Goal: Use online tool/utility: Utilize a website feature to perform a specific function

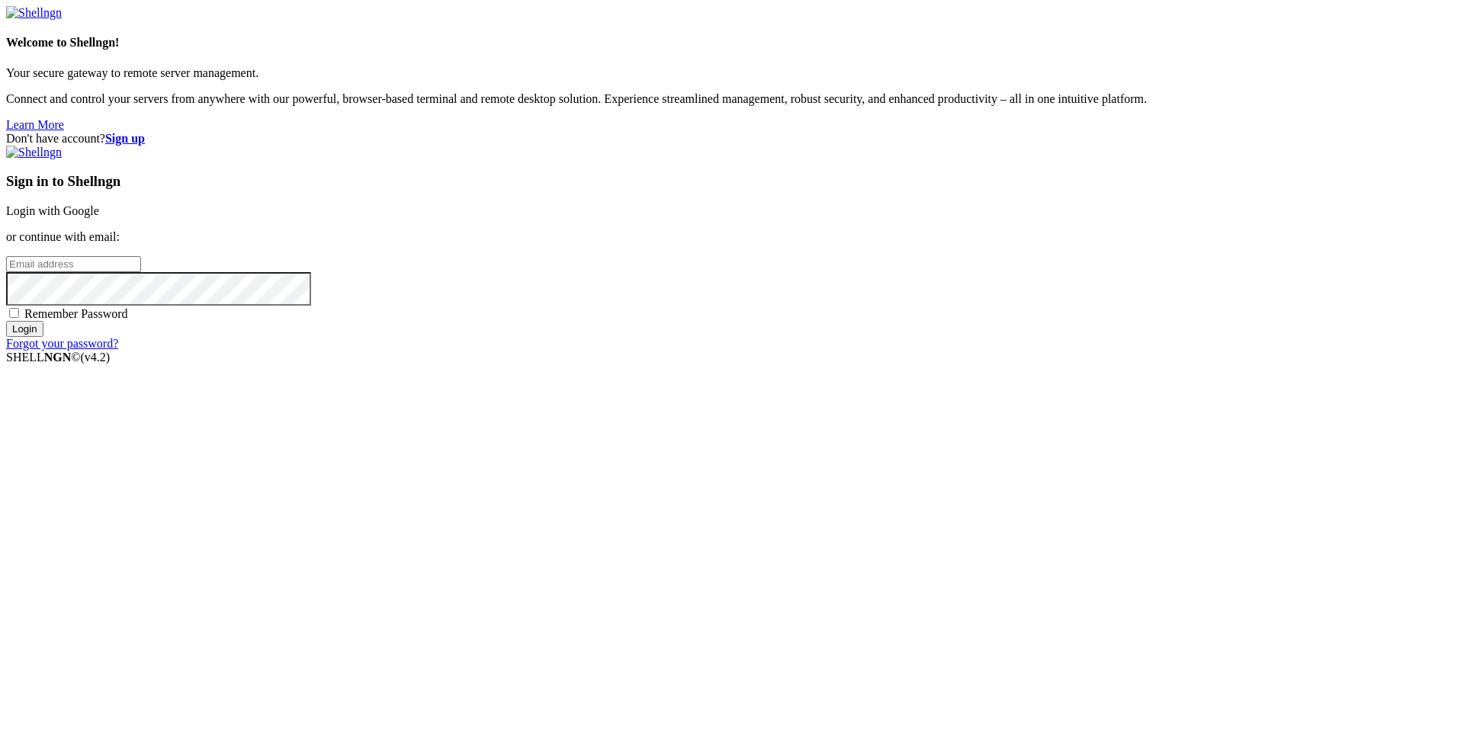
type input "[PERSON_NAME][EMAIL_ADDRESS][DOMAIN_NAME]"
click at [869, 351] on div "Sign in to Shellngn Login with Google or continue with email: [PERSON_NAME][EMA…" at bounding box center [732, 248] width 1452 height 205
click at [43, 337] on input "Login" at bounding box center [24, 329] width 37 height 16
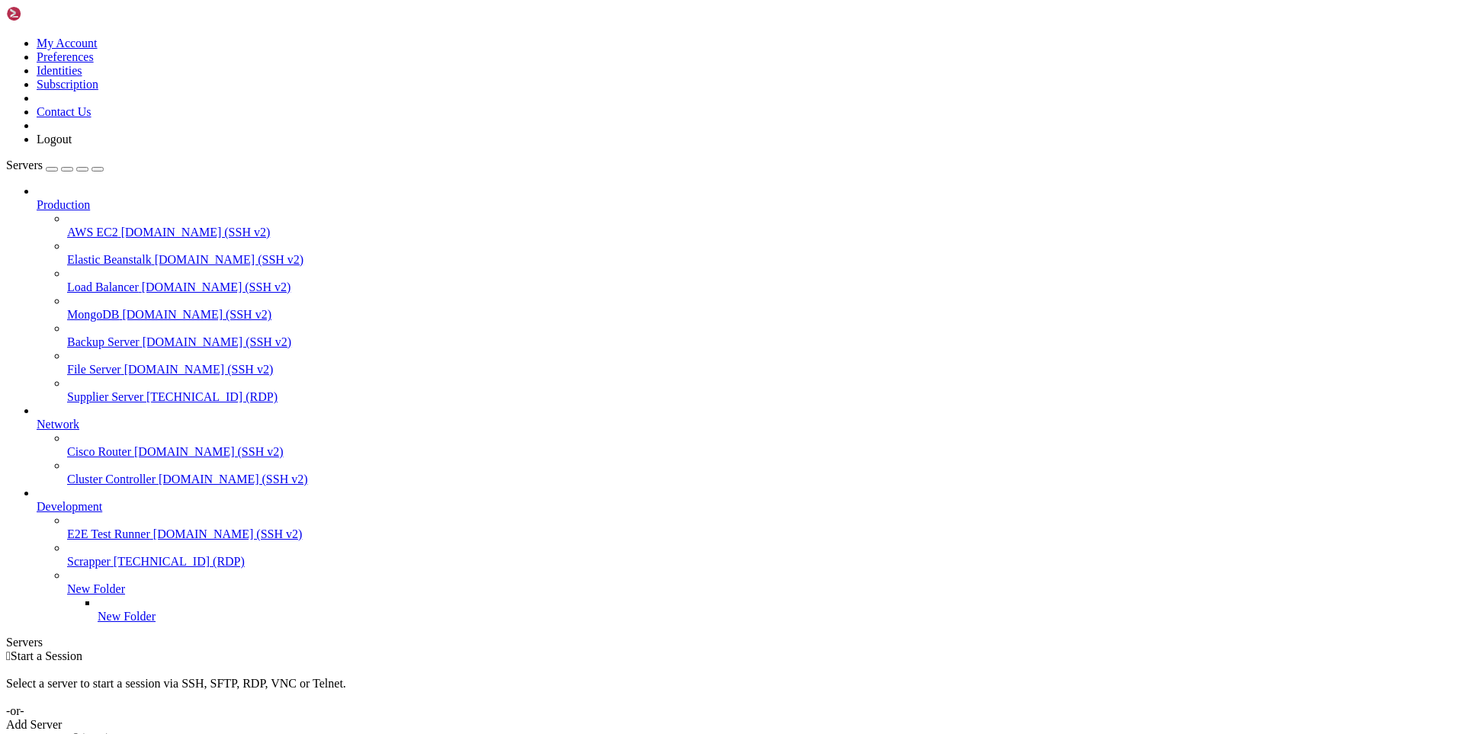
click at [89, 390] on span "Supplier Server" at bounding box center [105, 396] width 76 height 13
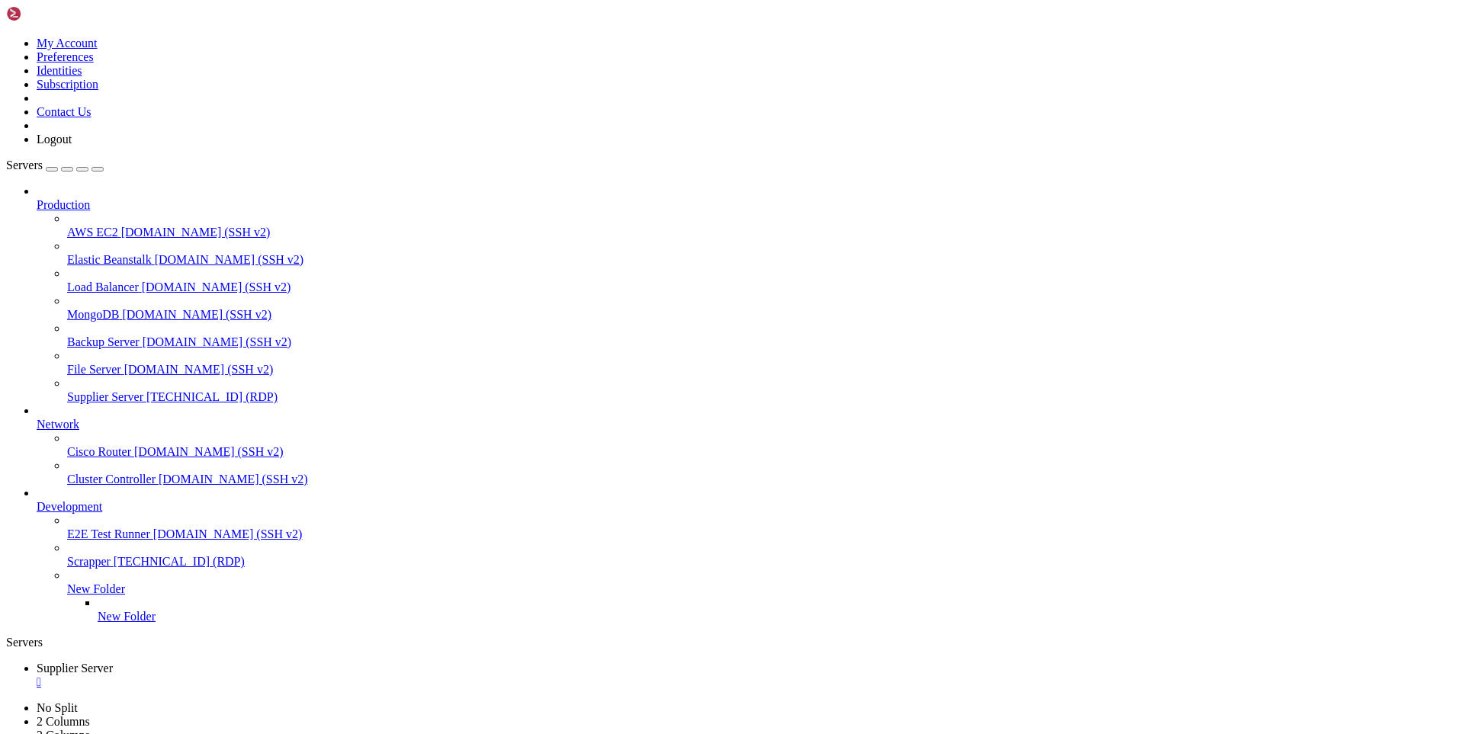
drag, startPoint x: 1100, startPoint y: 1056, endPoint x: 1089, endPoint y: 1054, distance: 10.9
drag, startPoint x: 499, startPoint y: 1233, endPoint x: 400, endPoint y: 1239, distance: 98.6
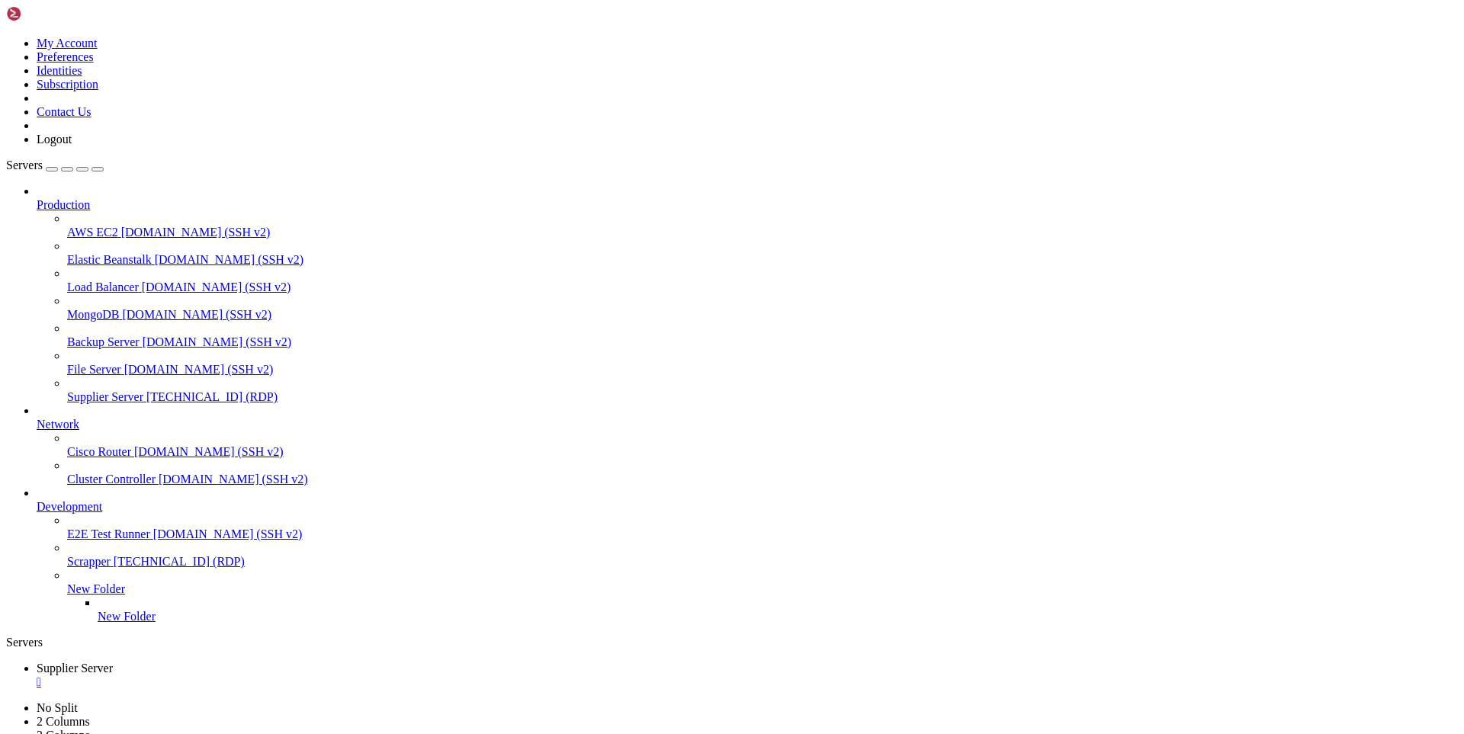
click at [304, 676] on div "" at bounding box center [747, 683] width 1421 height 14
